Goal: Task Accomplishment & Management: Manage account settings

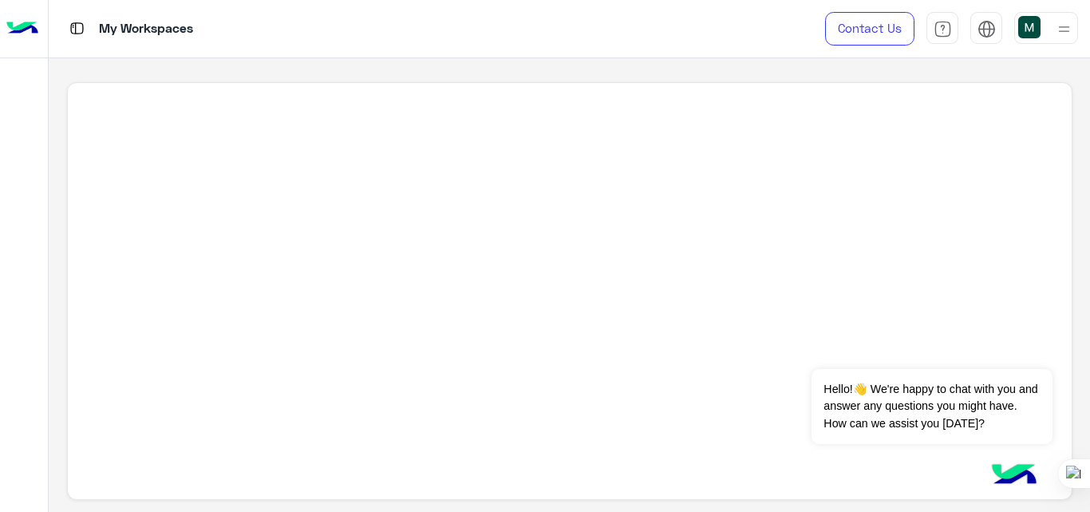
click at [801, 210] on div at bounding box center [570, 291] width 1006 height 418
click at [26, 25] on img at bounding box center [22, 29] width 32 height 34
click at [28, 30] on img at bounding box center [22, 29] width 32 height 34
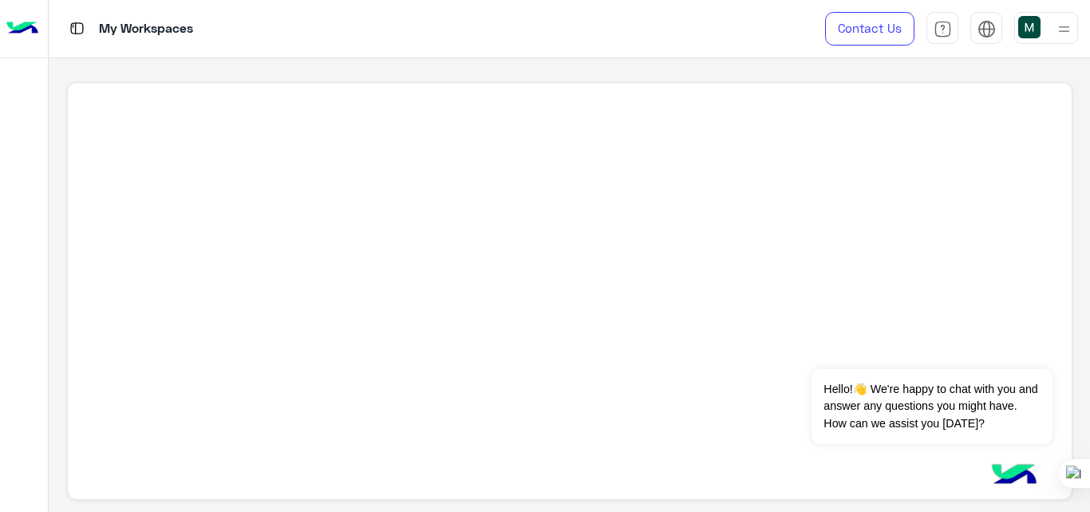
click at [28, 30] on img at bounding box center [22, 29] width 32 height 34
click at [25, 26] on img at bounding box center [22, 29] width 32 height 34
click at [18, 34] on img at bounding box center [22, 29] width 32 height 34
click at [21, 34] on img at bounding box center [22, 29] width 32 height 34
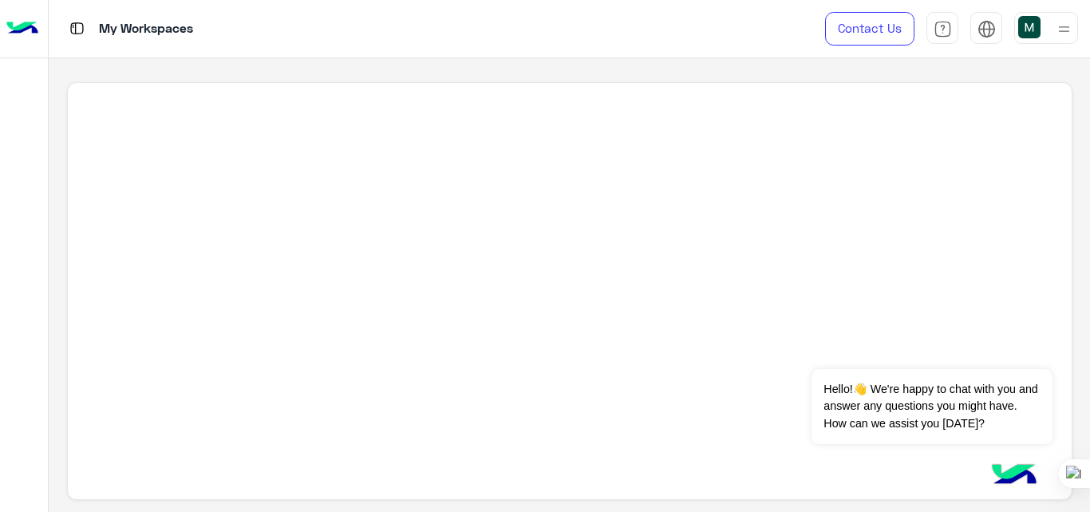
click at [21, 34] on img at bounding box center [22, 29] width 32 height 34
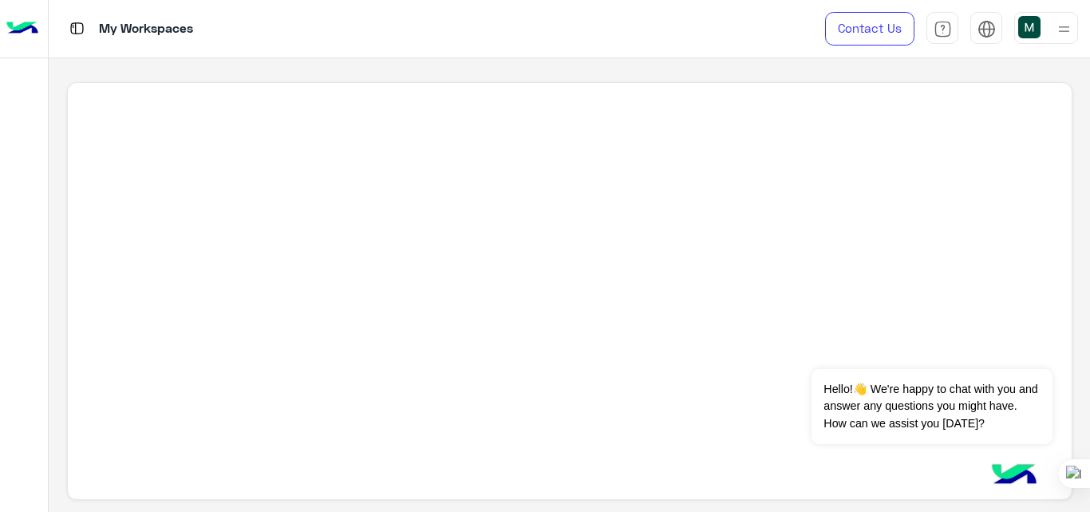
click at [21, 34] on img at bounding box center [22, 29] width 32 height 34
click at [20, 25] on img at bounding box center [22, 29] width 32 height 34
click at [1058, 29] on img at bounding box center [1065, 29] width 20 height 20
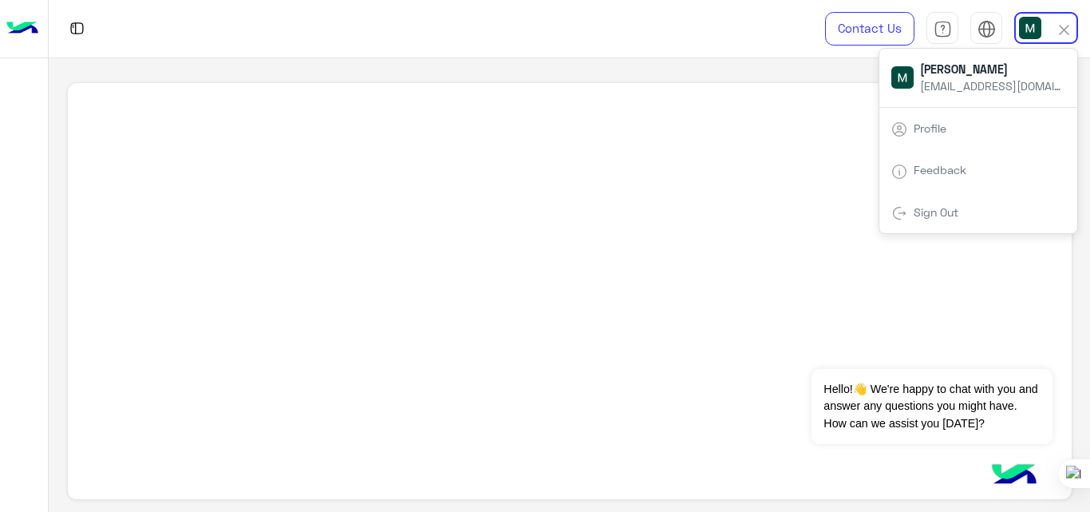
click at [952, 209] on link "Sign Out" at bounding box center [936, 212] width 45 height 14
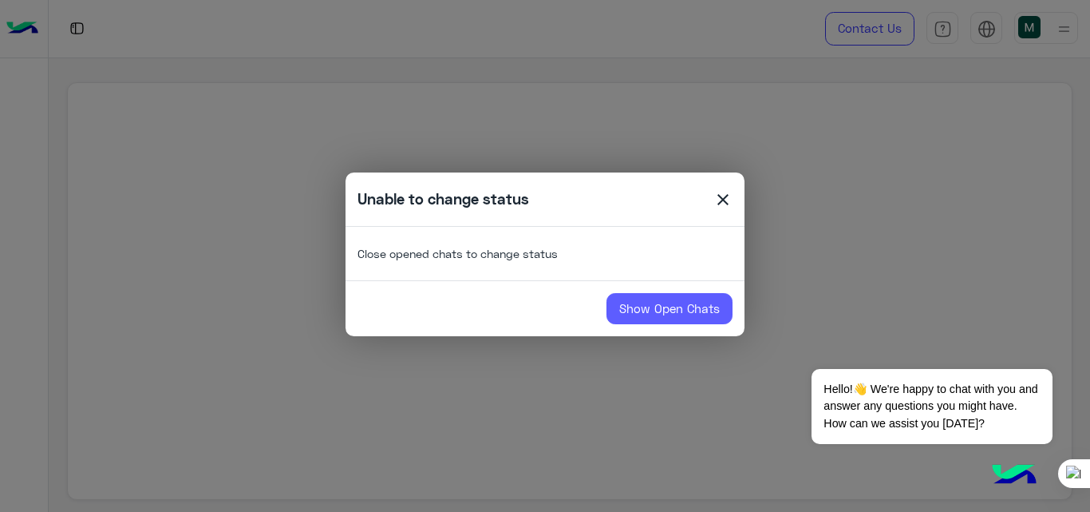
click at [695, 319] on link "Show Open Chats" at bounding box center [670, 309] width 126 height 32
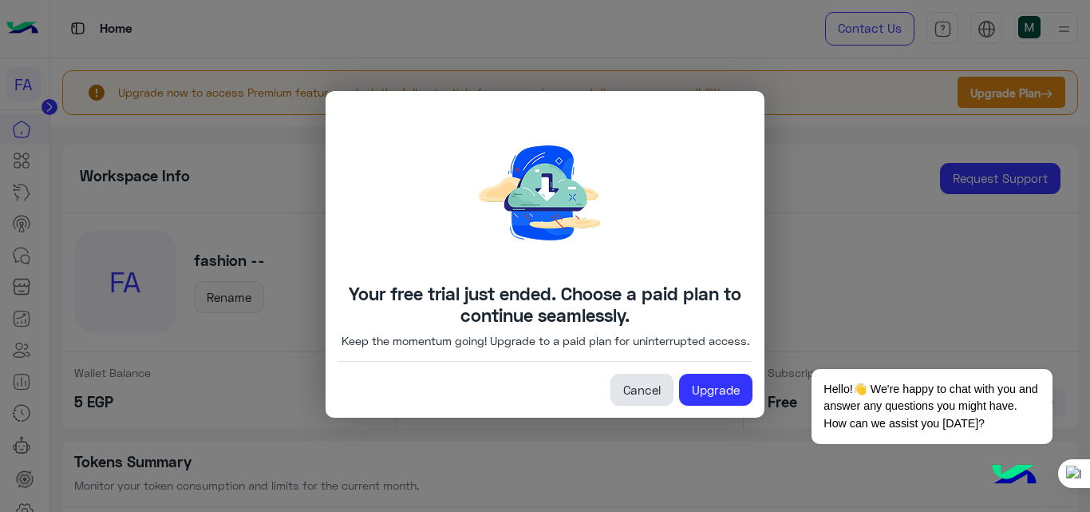
click at [640, 404] on link "Cancel" at bounding box center [642, 390] width 63 height 32
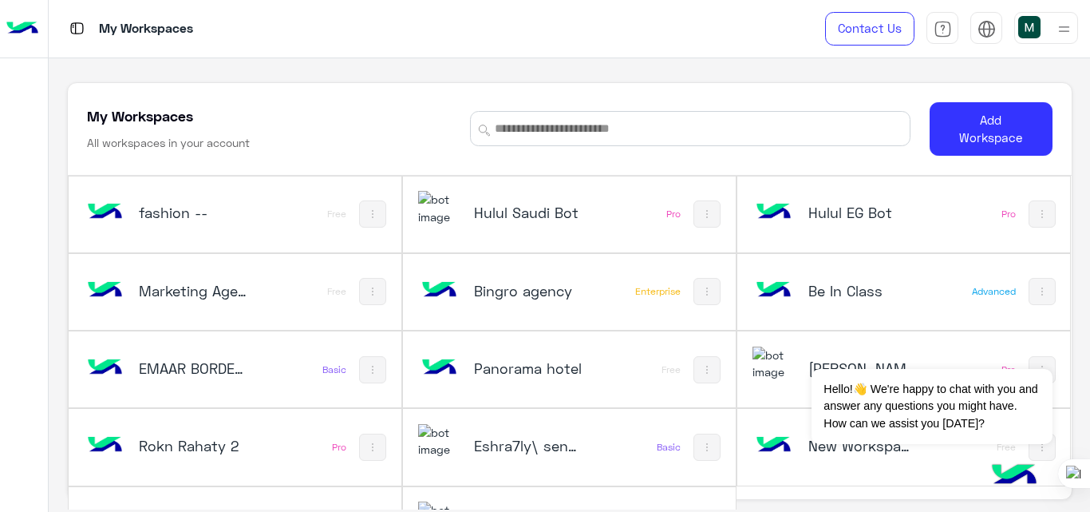
click at [1063, 24] on img at bounding box center [1065, 29] width 20 height 20
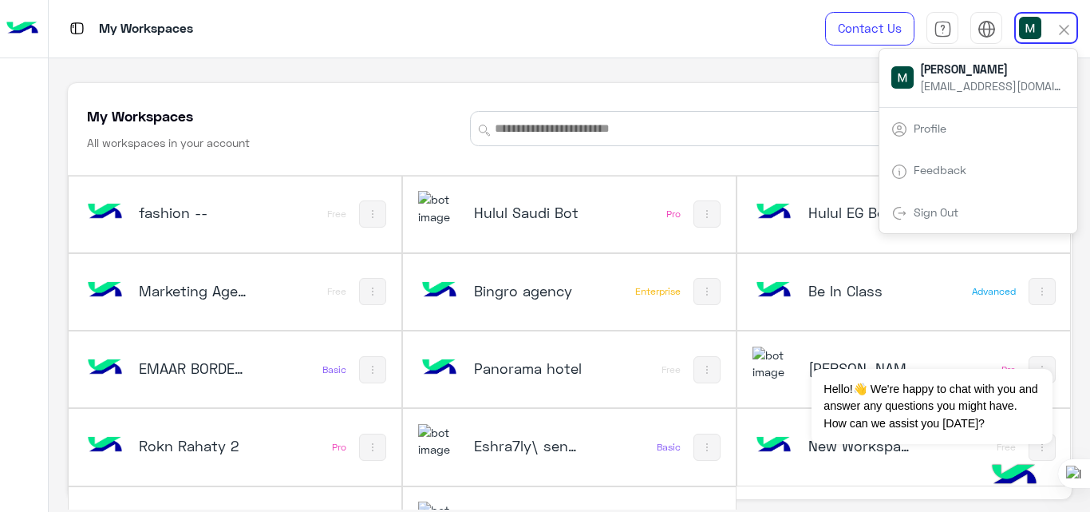
click at [988, 209] on div "Sign Out" at bounding box center [979, 213] width 198 height 42
click at [933, 208] on link "Sign Out" at bounding box center [936, 212] width 45 height 14
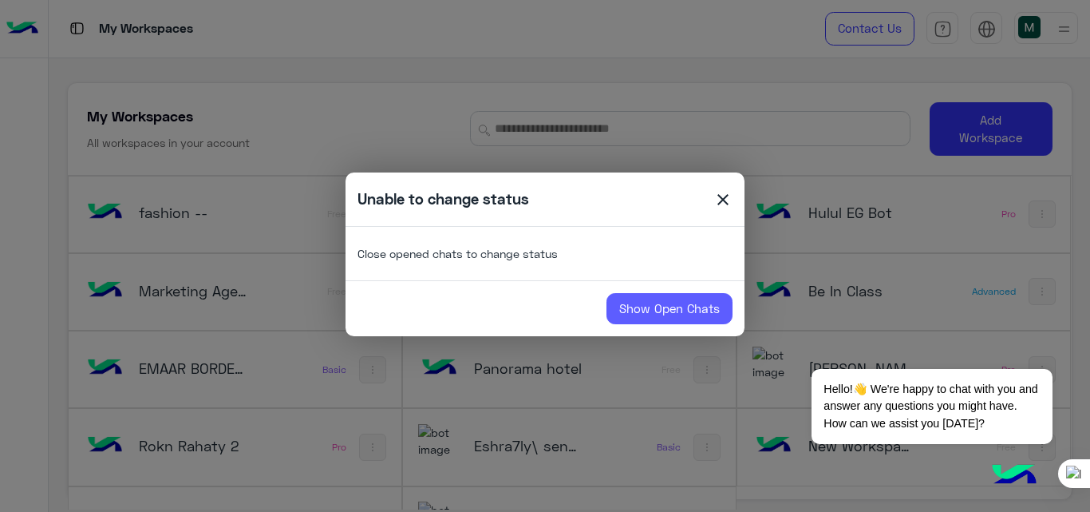
click at [698, 317] on link "Show Open Chats" at bounding box center [670, 309] width 126 height 32
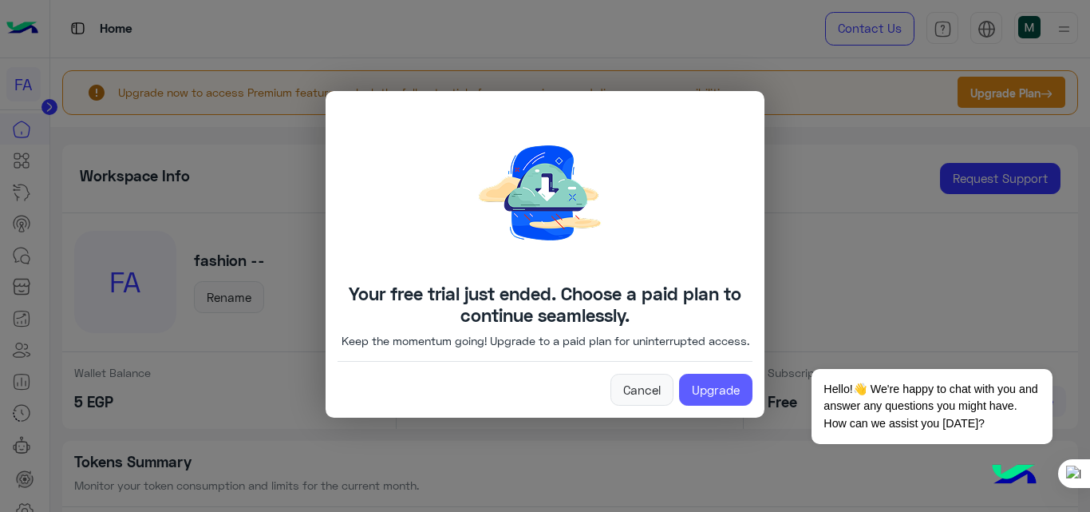
click at [734, 391] on link "Upgrade" at bounding box center [715, 390] width 73 height 32
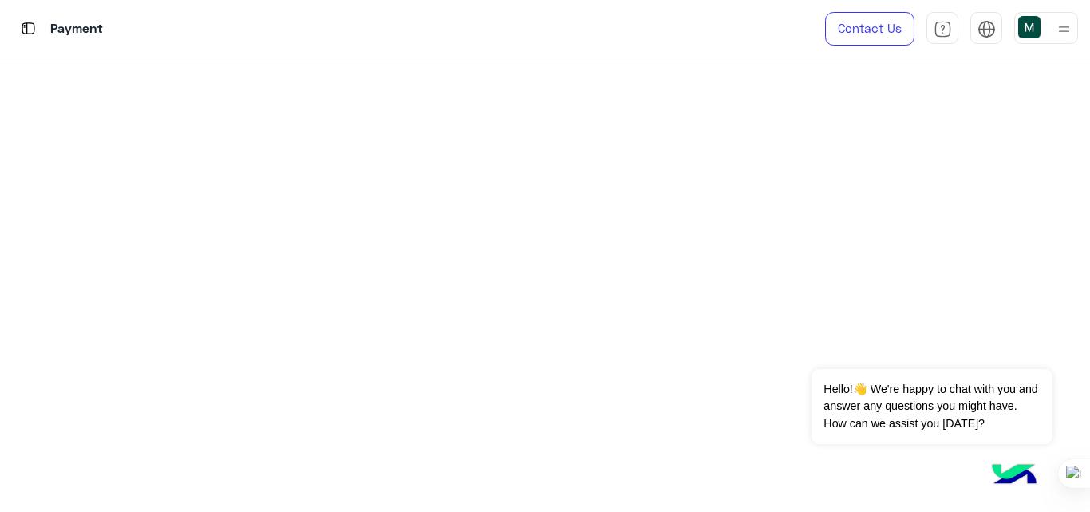
click at [1066, 34] on img at bounding box center [1065, 29] width 20 height 20
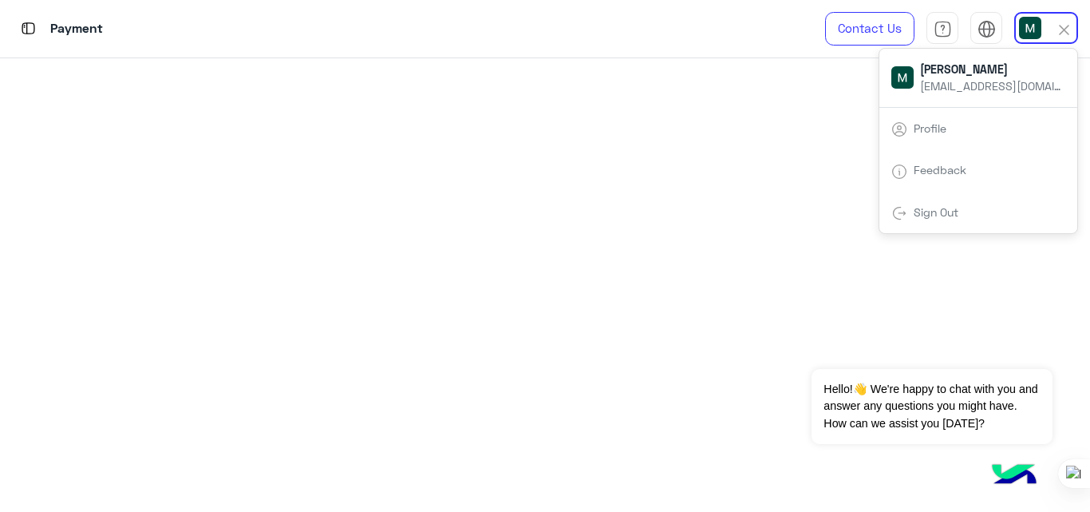
click at [937, 201] on div "Sign Out" at bounding box center [979, 213] width 198 height 42
click at [924, 211] on link "Sign Out" at bounding box center [936, 212] width 45 height 14
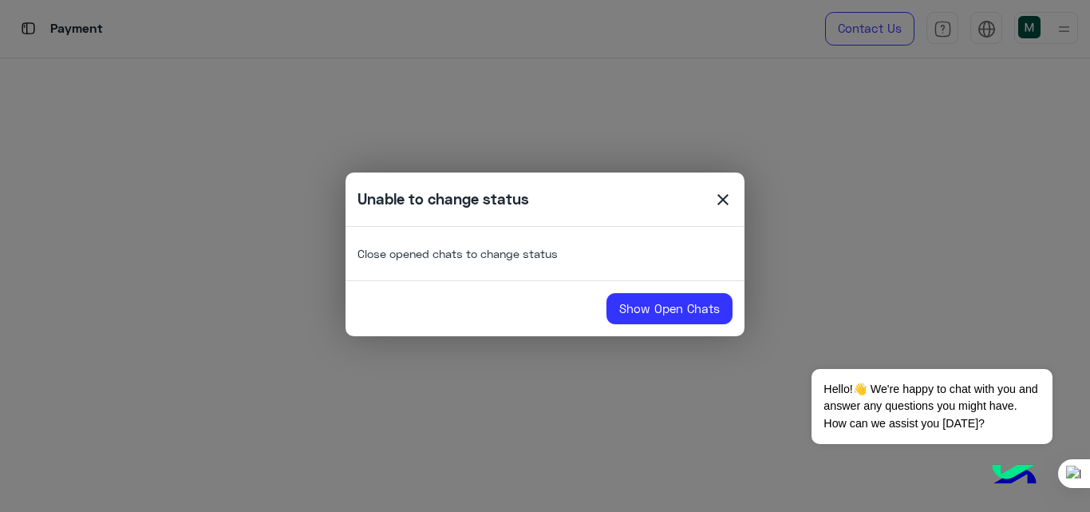
click at [722, 190] on span "close" at bounding box center [723, 202] width 19 height 24
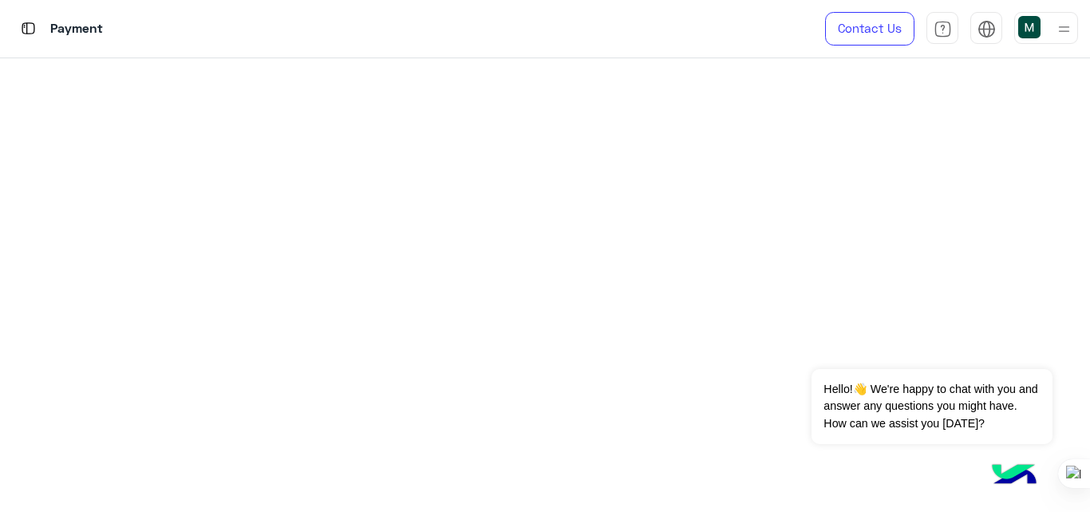
click at [1054, 36] on div at bounding box center [1047, 28] width 64 height 32
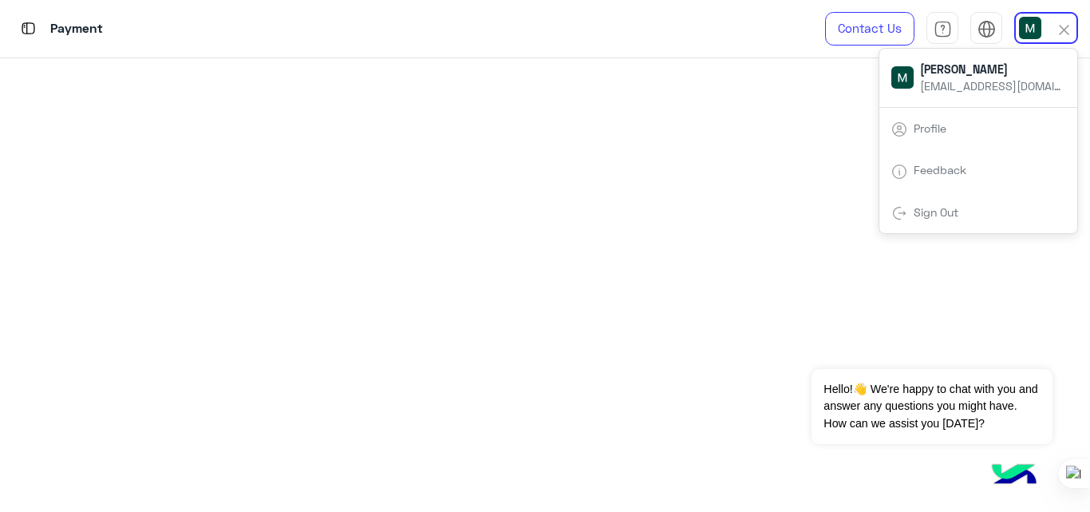
click at [933, 204] on div "Sign Out" at bounding box center [979, 213] width 198 height 42
click at [930, 214] on link "Sign Out" at bounding box center [936, 212] width 45 height 14
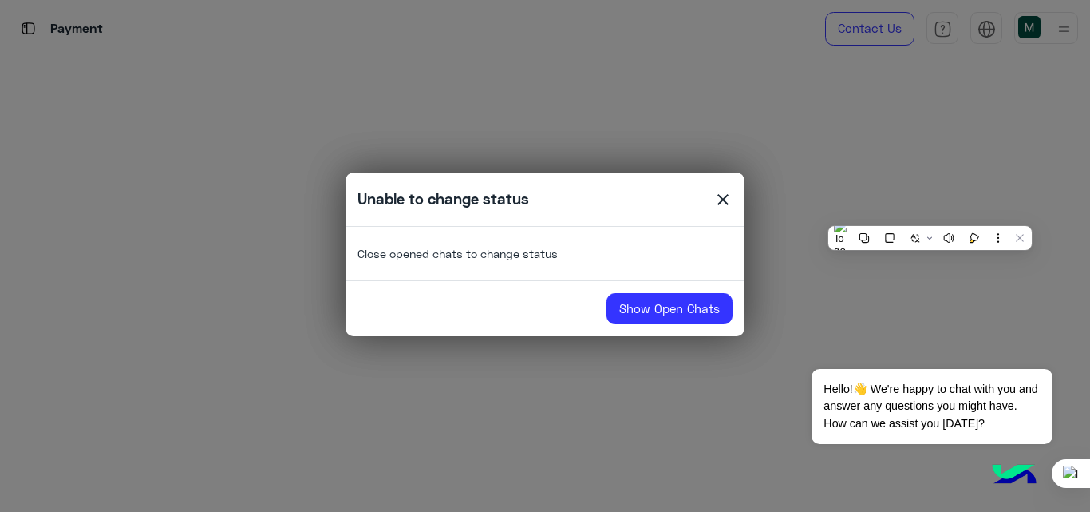
click at [930, 214] on modal-container "Unable to change status close Close opened chats to change status Show Open Cha…" at bounding box center [545, 256] width 1090 height 512
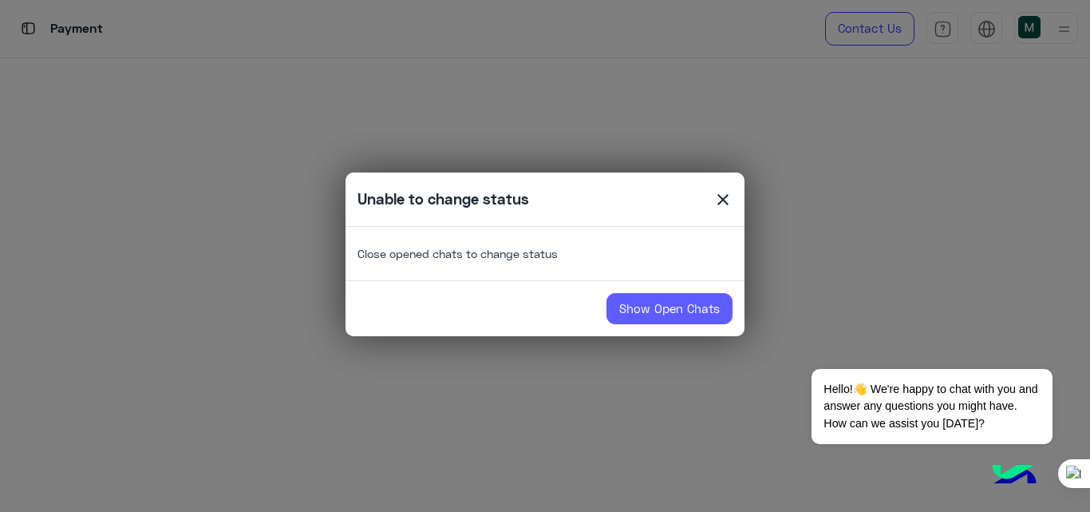
click at [700, 303] on link "Show Open Chats" at bounding box center [670, 309] width 126 height 32
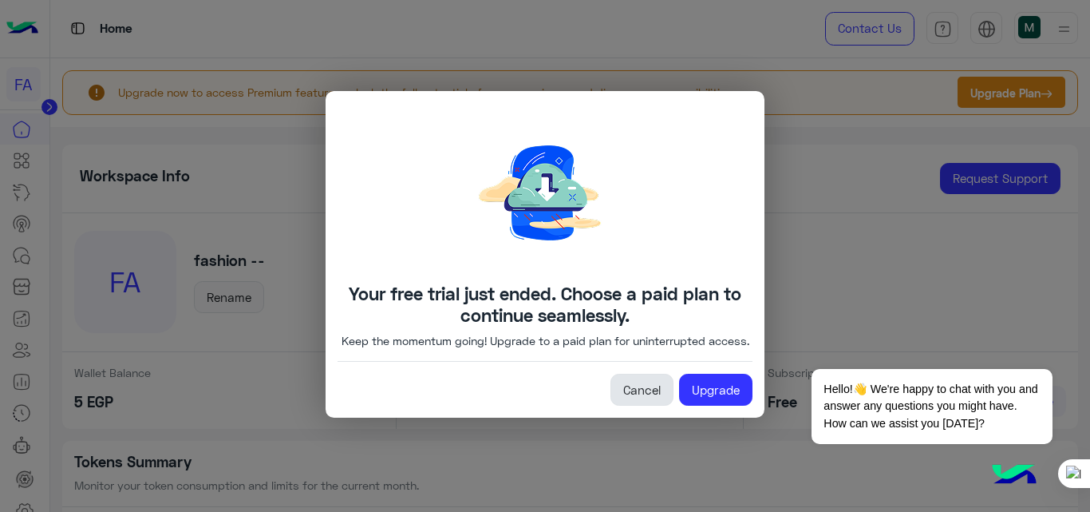
click at [638, 402] on link "Cancel" at bounding box center [642, 390] width 63 height 32
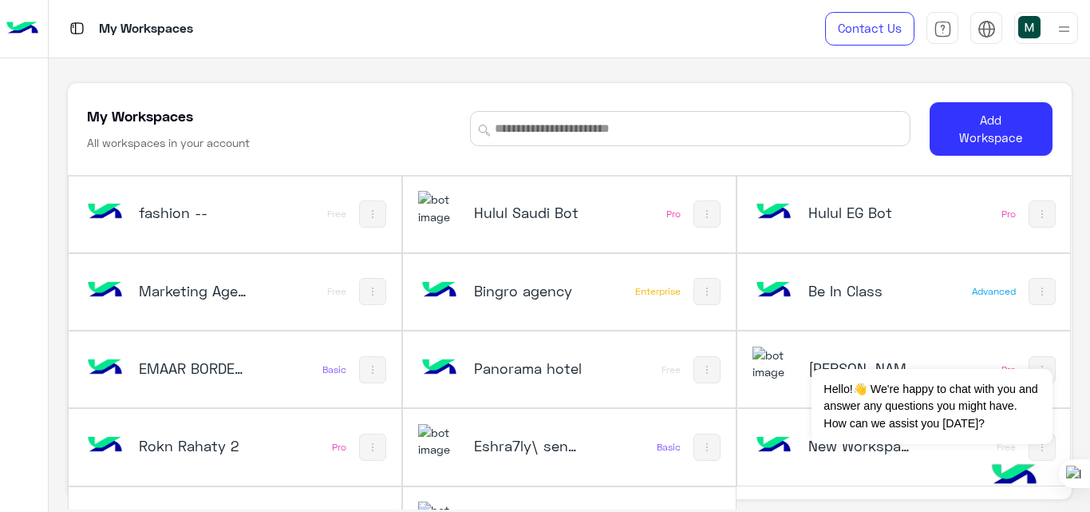
scroll to position [6, 0]
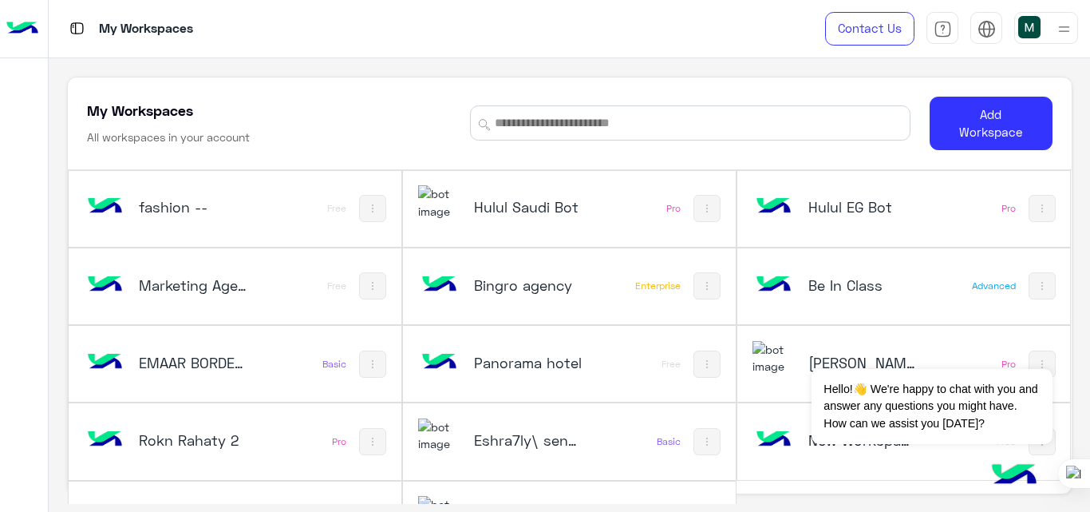
click at [1064, 37] on img at bounding box center [1065, 29] width 20 height 20
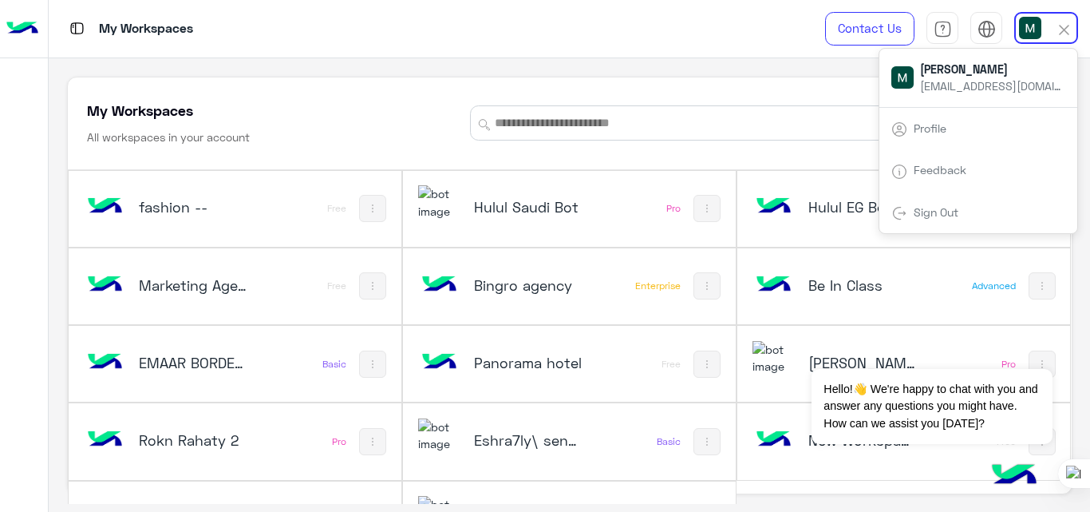
click at [928, 212] on link "Sign Out" at bounding box center [936, 212] width 45 height 14
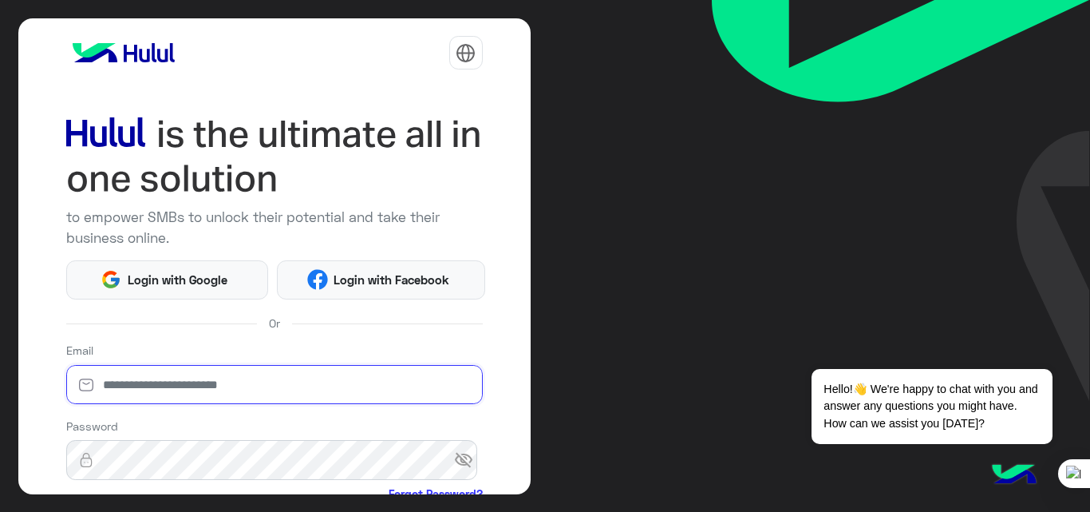
click at [263, 388] on input "email" at bounding box center [274, 385] width 417 height 40
type input "**********"
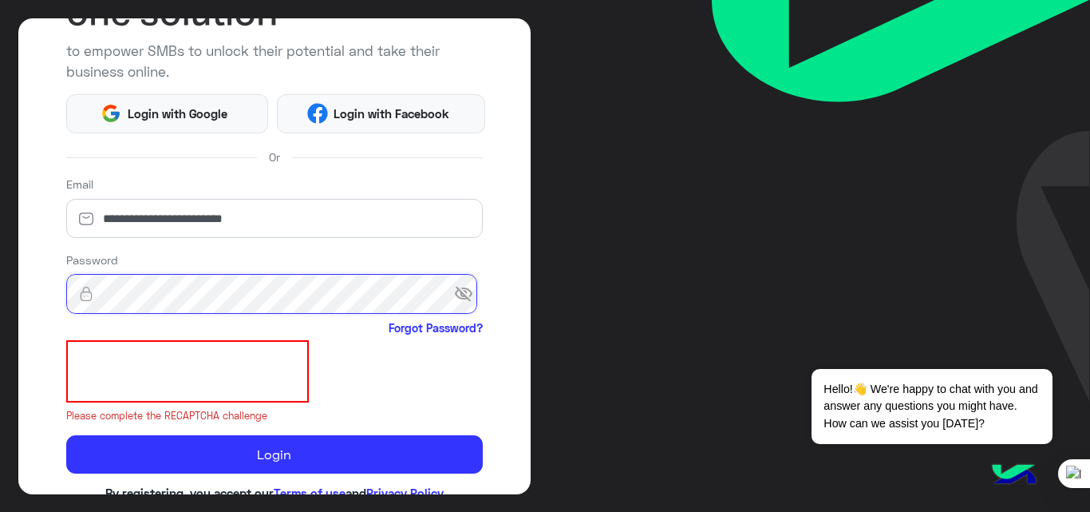
scroll to position [167, 0]
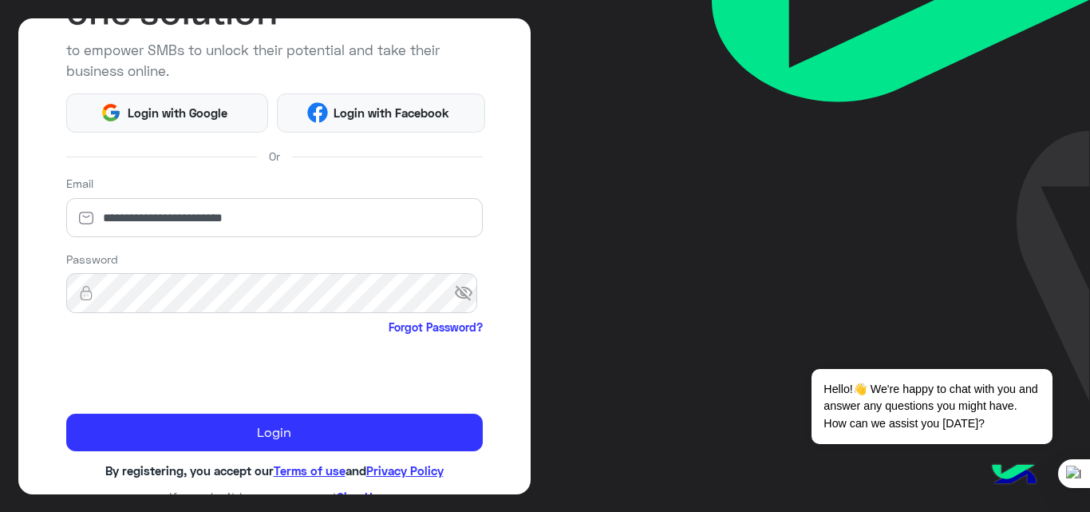
click at [259, 464] on span "By registering, you accept our" at bounding box center [189, 470] width 168 height 14
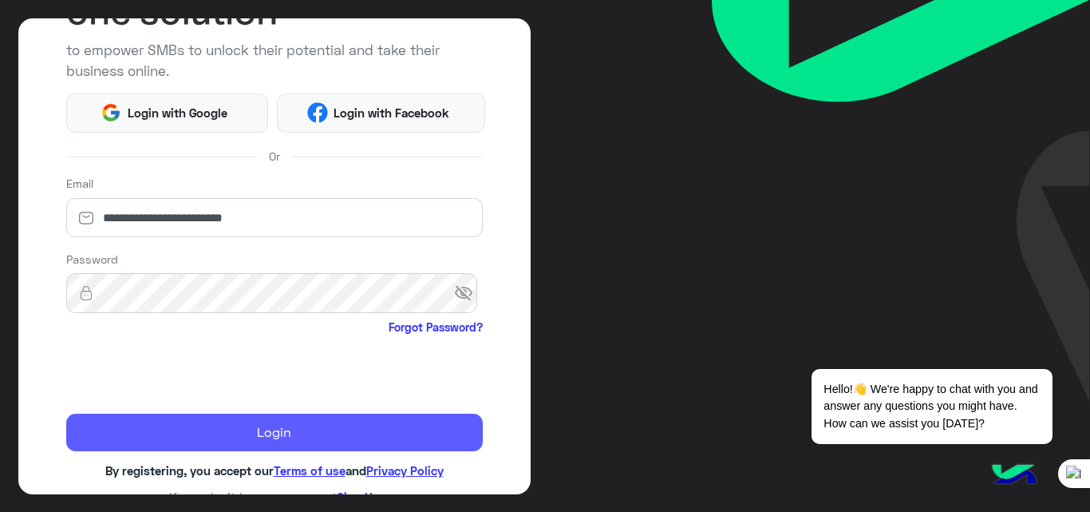
click at [272, 431] on button "Login" at bounding box center [274, 433] width 417 height 38
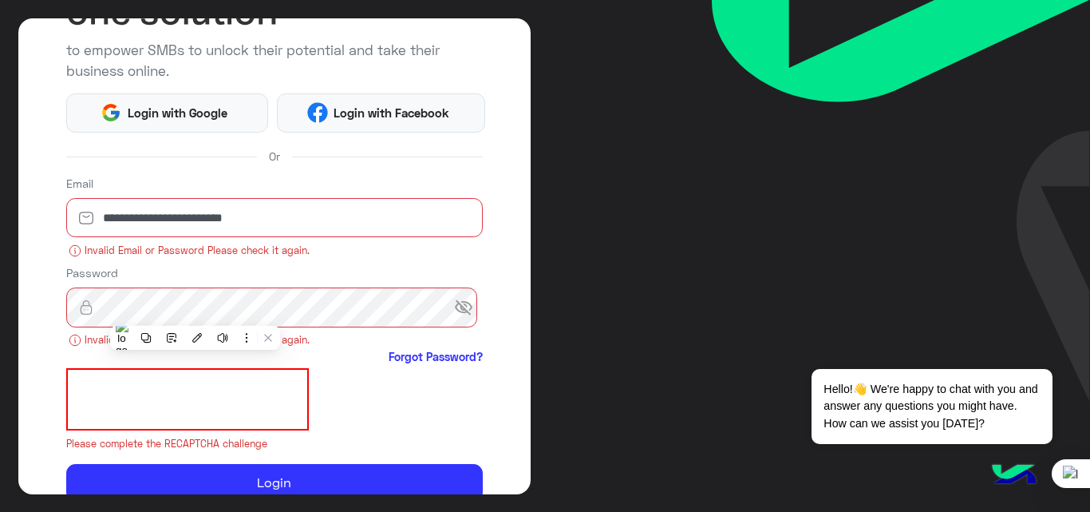
click at [462, 311] on span "visibility_off" at bounding box center [468, 307] width 29 height 29
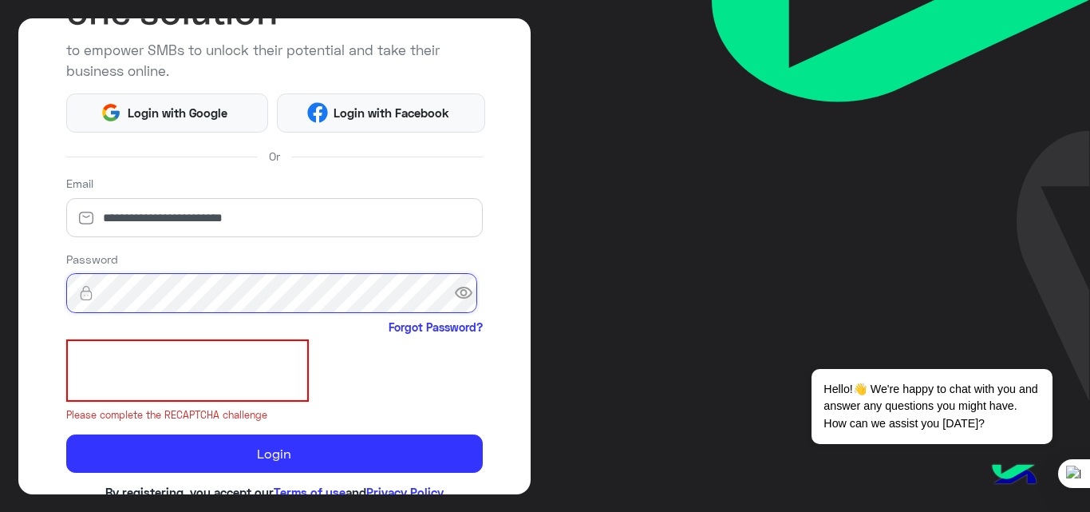
click at [18, 21] on div "**********" at bounding box center [274, 256] width 513 height 476
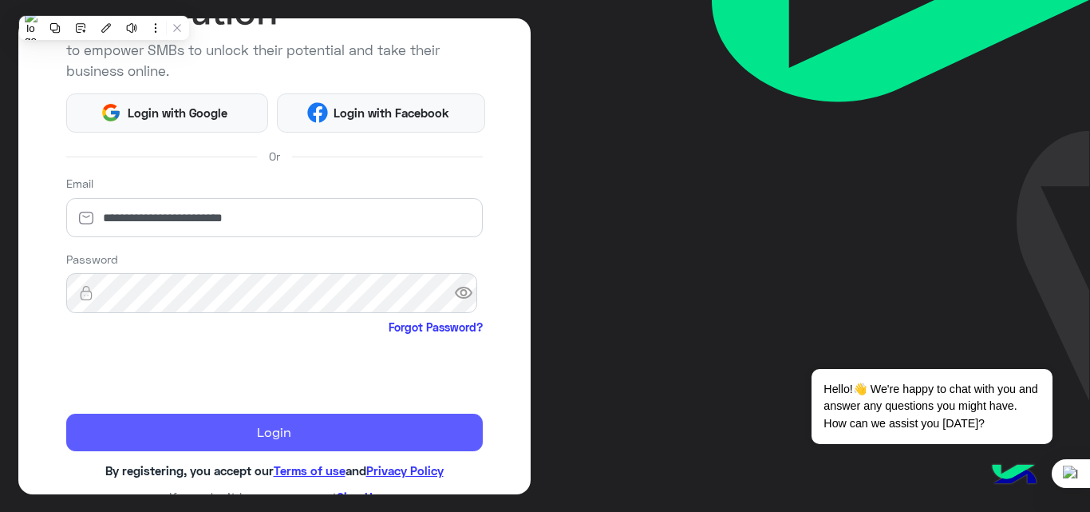
click at [228, 441] on button "Login" at bounding box center [274, 433] width 417 height 38
